Goal: Information Seeking & Learning: Understand process/instructions

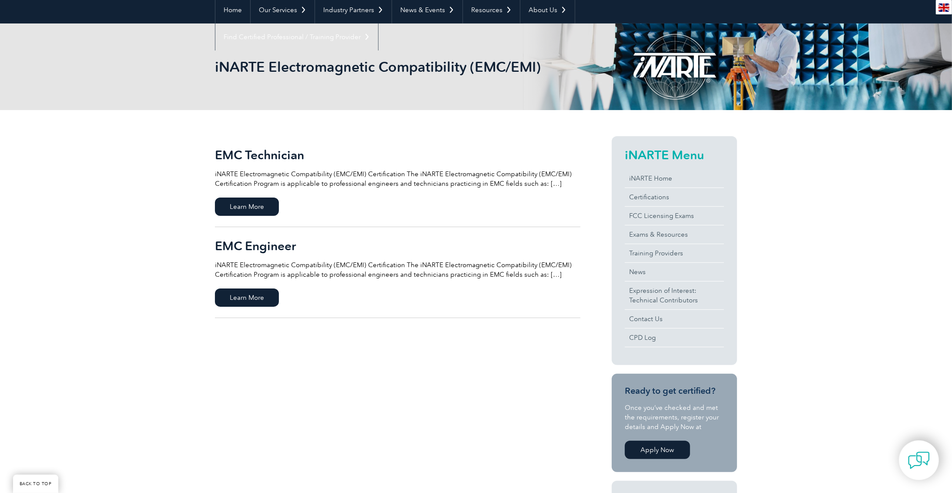
scroll to position [87, 0]
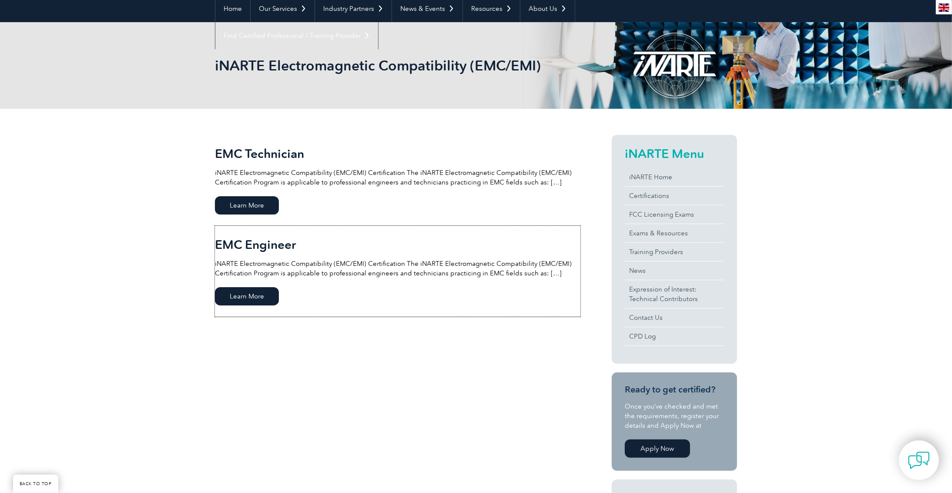
click at [255, 293] on span "Learn More" at bounding box center [247, 296] width 64 height 18
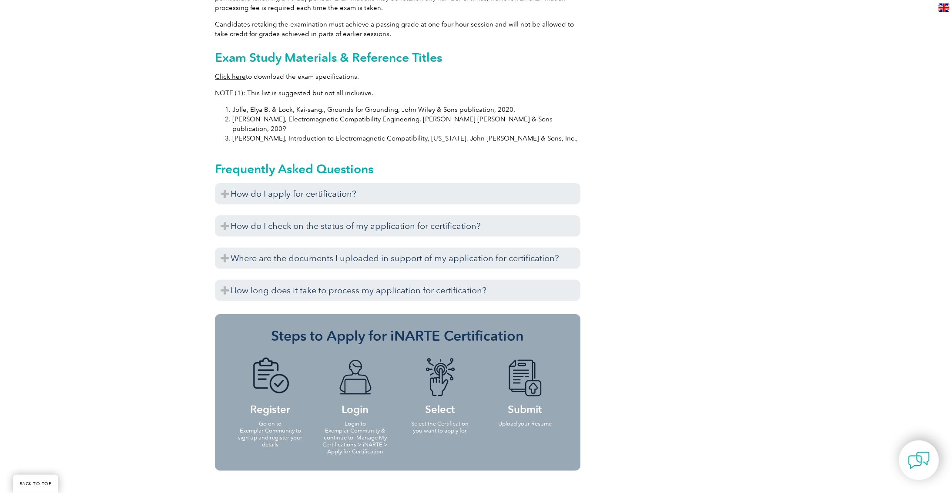
scroll to position [871, 0]
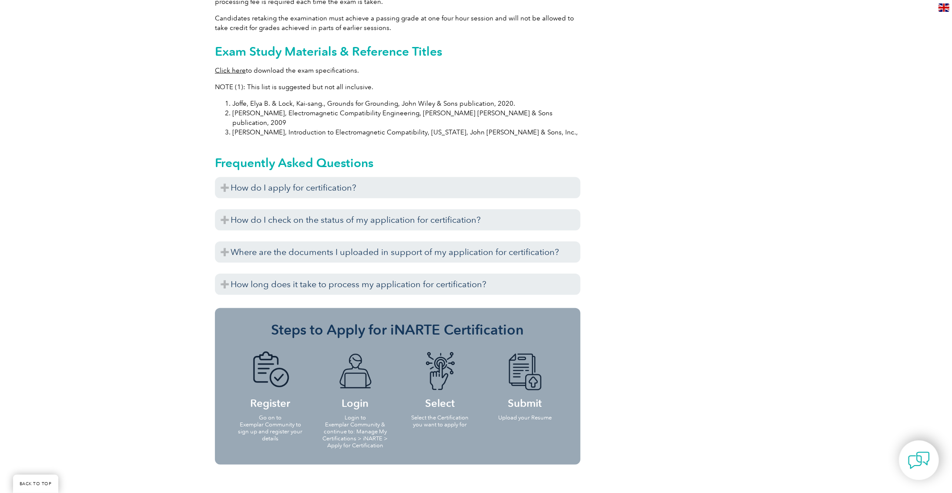
click at [228, 177] on h3 "How do I apply for certification?" at bounding box center [398, 187] width 366 height 21
